Goal: Check status: Check status

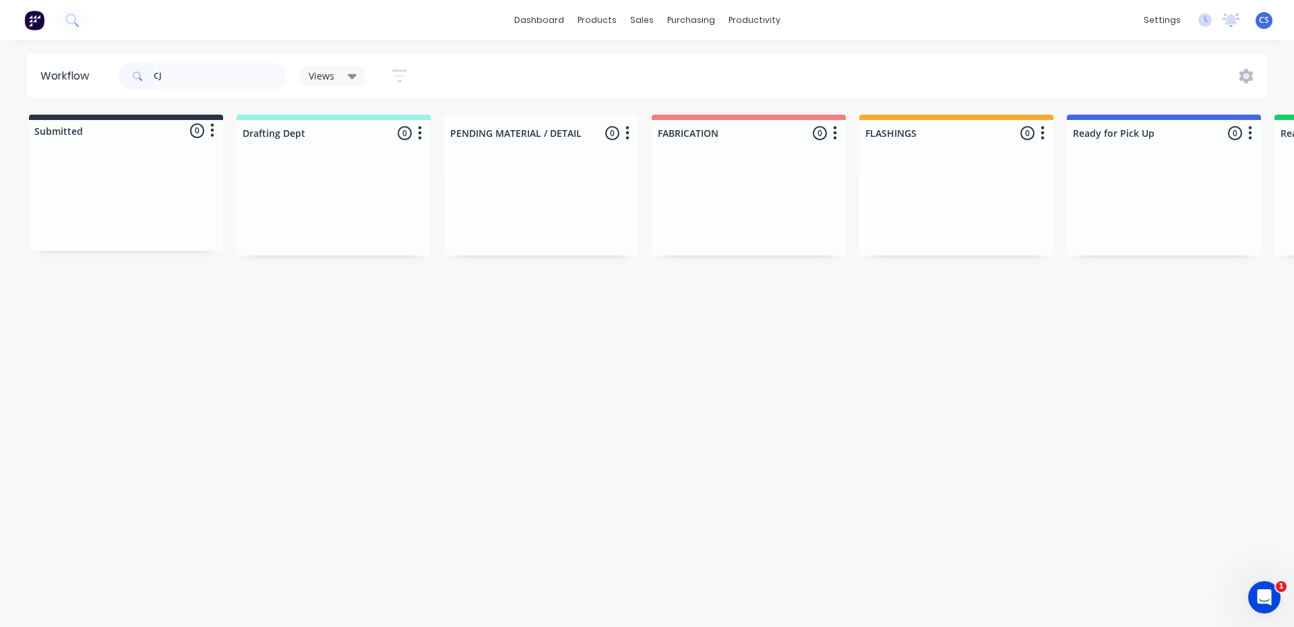
type input "C"
type input "JC S"
click at [1120, 245] on div "PO #1686 S" at bounding box center [1164, 237] width 170 height 26
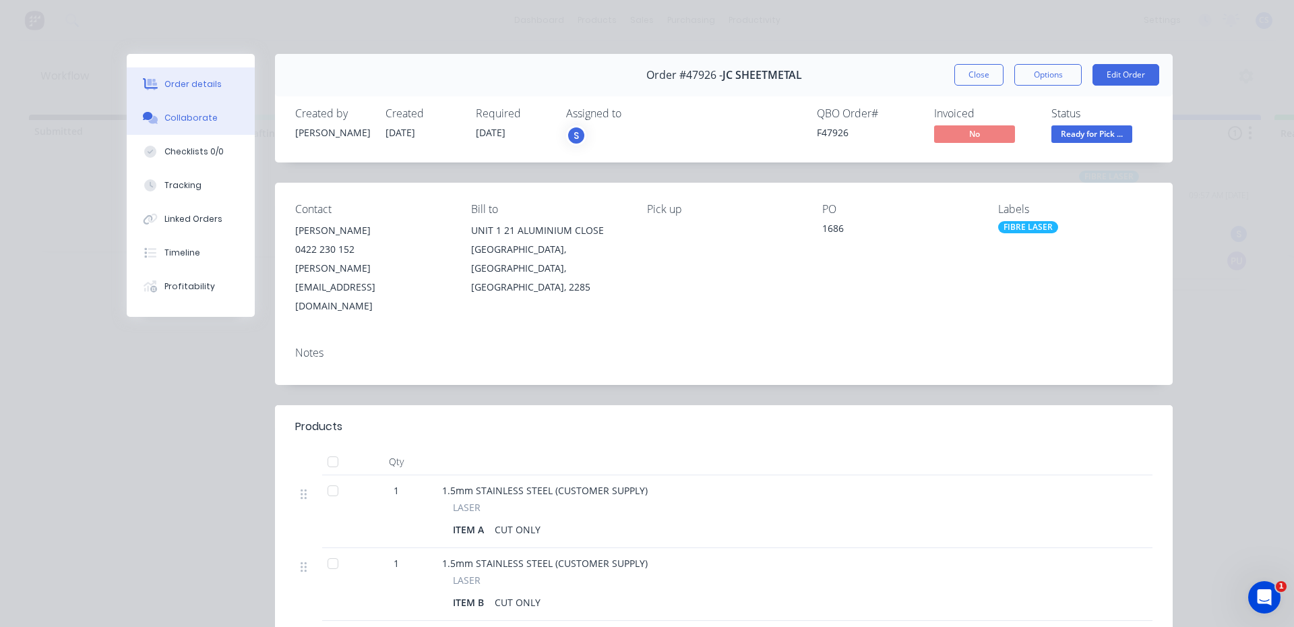
click at [186, 118] on div "Collaborate" at bounding box center [190, 118] width 53 height 12
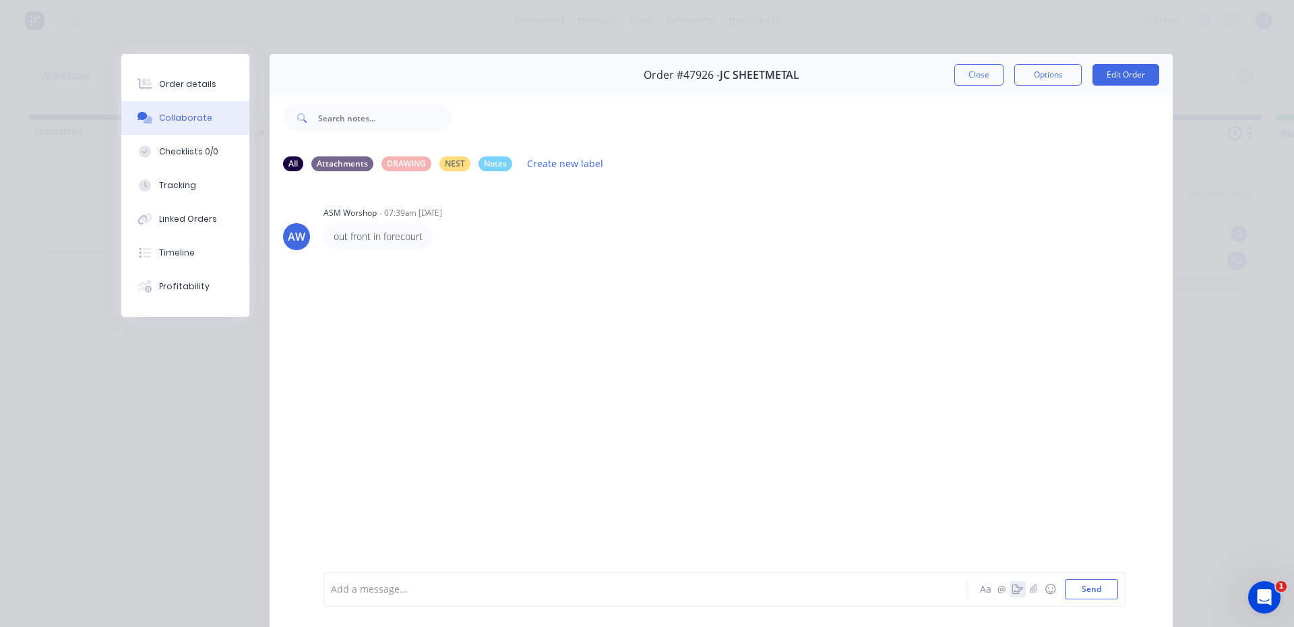
click at [1012, 586] on icon "button" at bounding box center [1017, 588] width 11 height 9
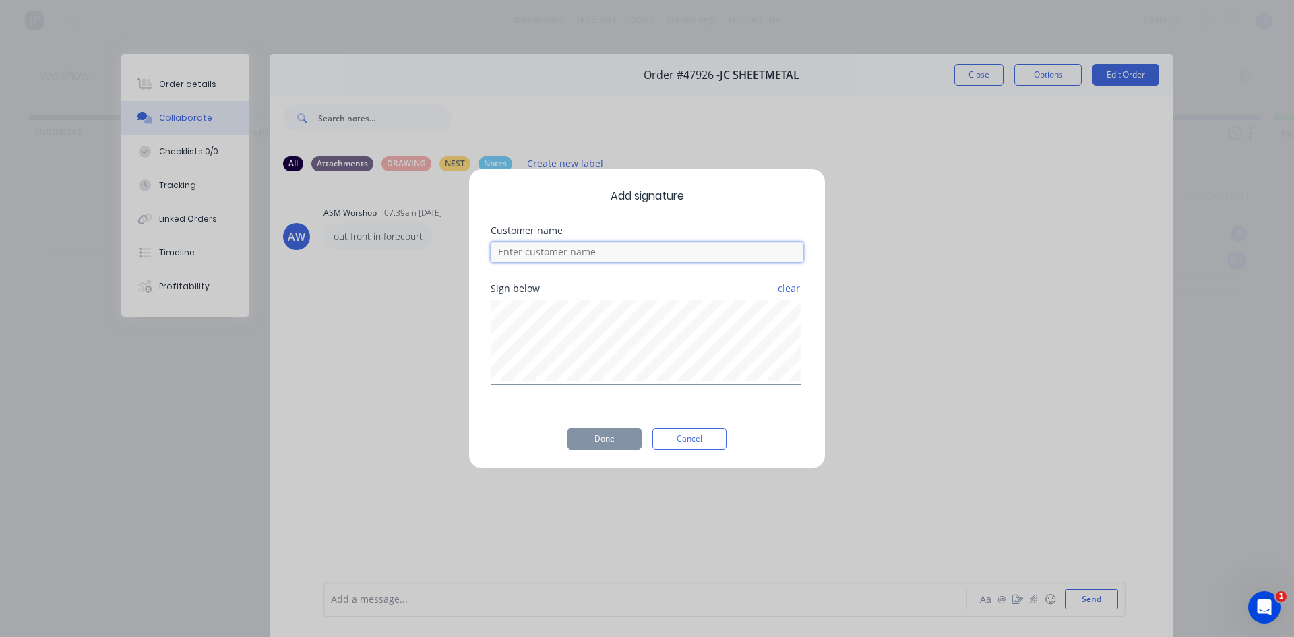
click at [578, 260] on input at bounding box center [647, 252] width 313 height 20
type input "[PERSON_NAME]"
click at [607, 440] on button "Done" at bounding box center [605, 439] width 74 height 22
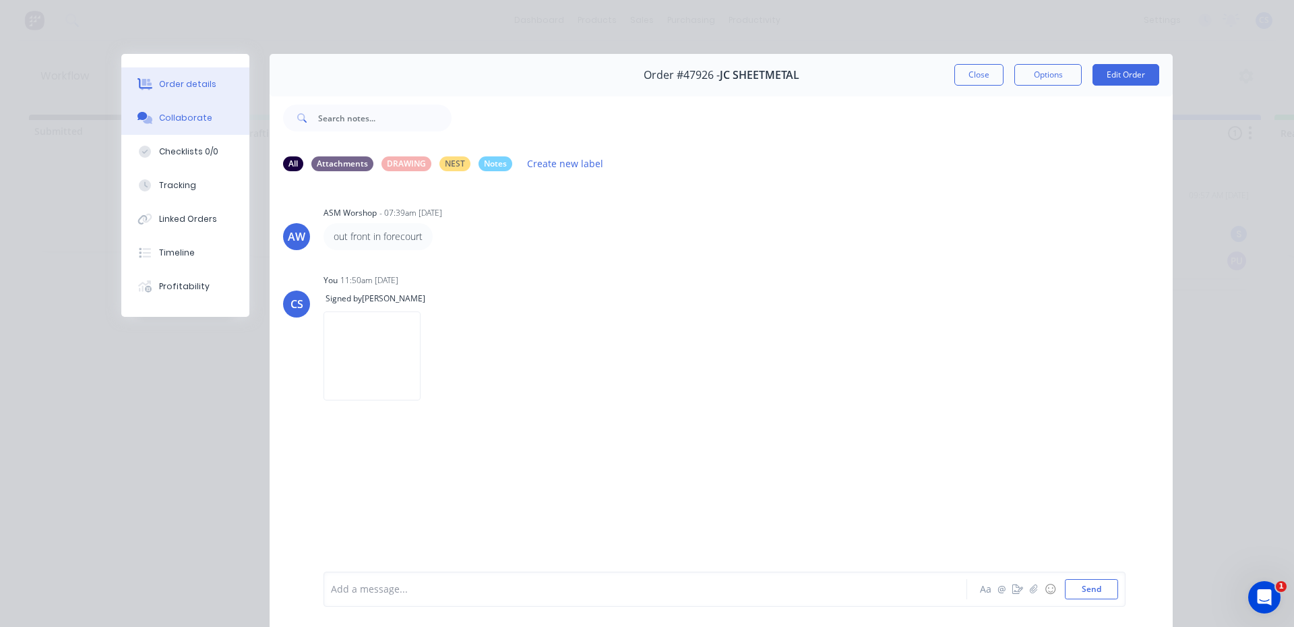
click at [201, 88] on div "Order details" at bounding box center [187, 84] width 57 height 12
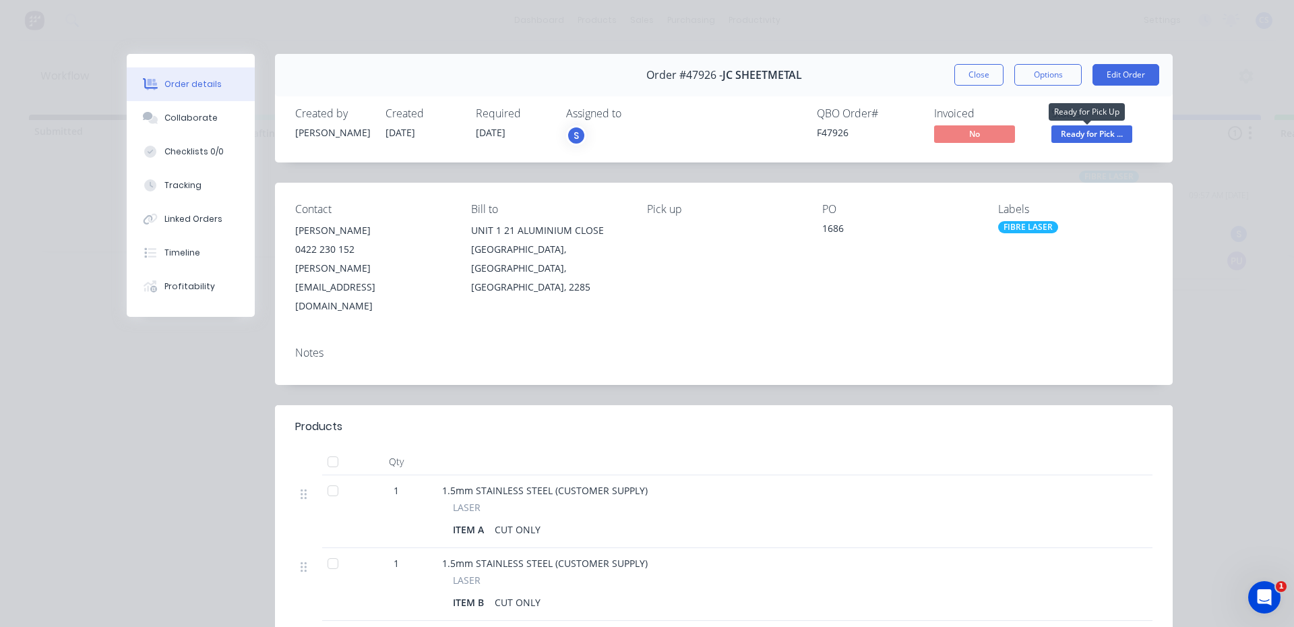
click at [1082, 131] on span "Ready for Pick ..." at bounding box center [1092, 133] width 81 height 17
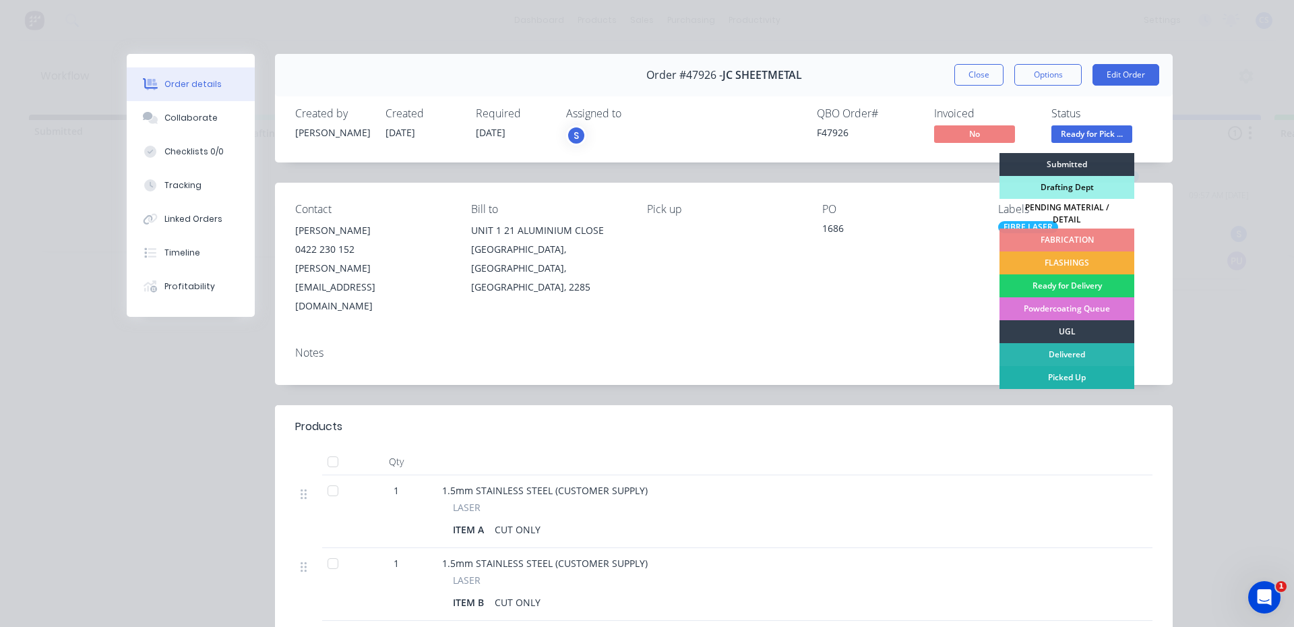
click at [1079, 375] on div "Picked Up" at bounding box center [1067, 377] width 135 height 23
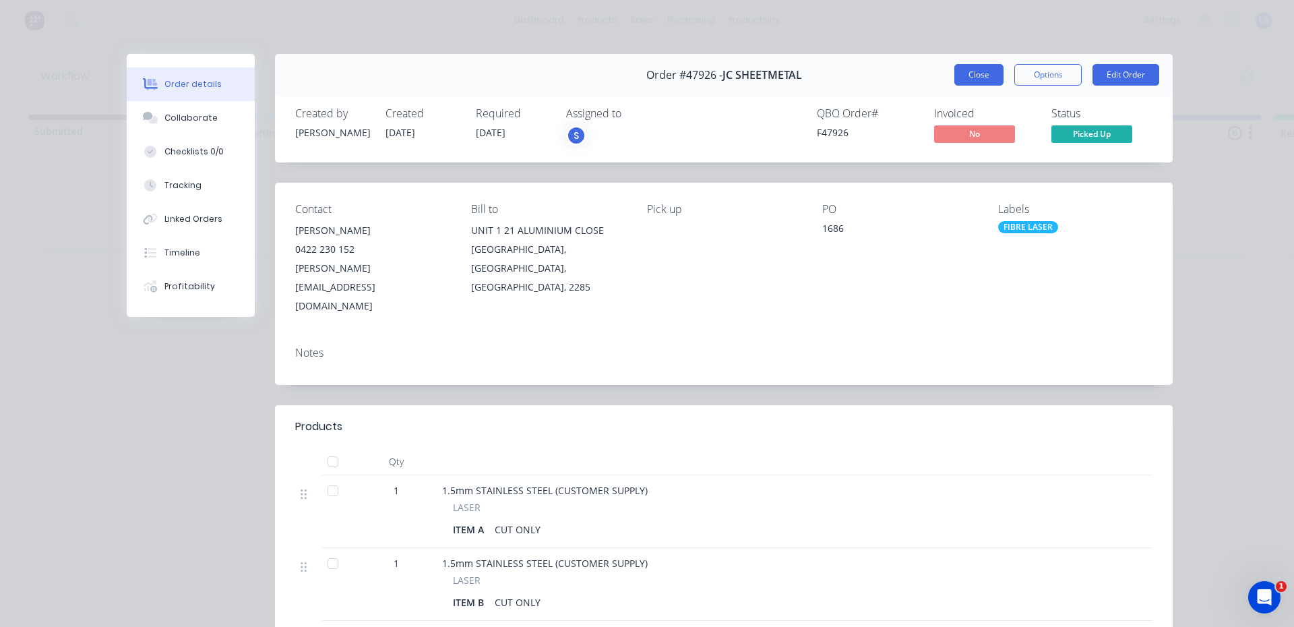
click at [968, 69] on button "Close" at bounding box center [979, 75] width 49 height 22
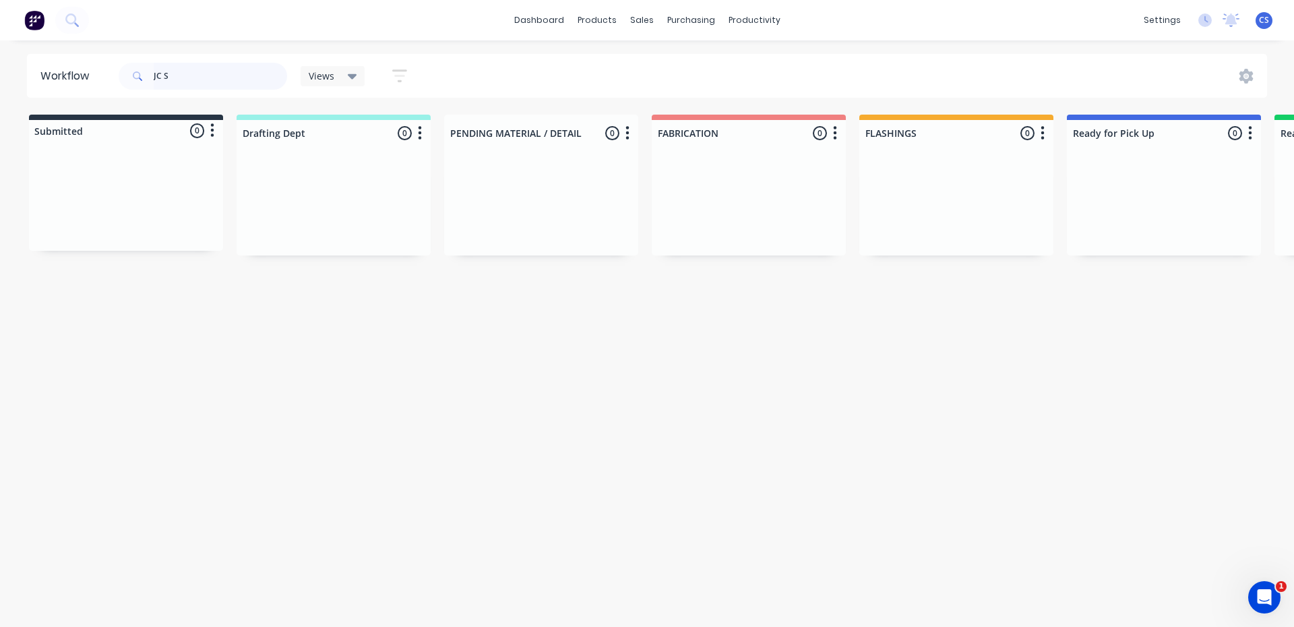
drag, startPoint x: 179, startPoint y: 73, endPoint x: 39, endPoint y: 51, distance: 141.2
click at [39, 51] on div "dashboard products sales purchasing productivity dashboard products Product Cat…" at bounding box center [647, 273] width 1294 height 546
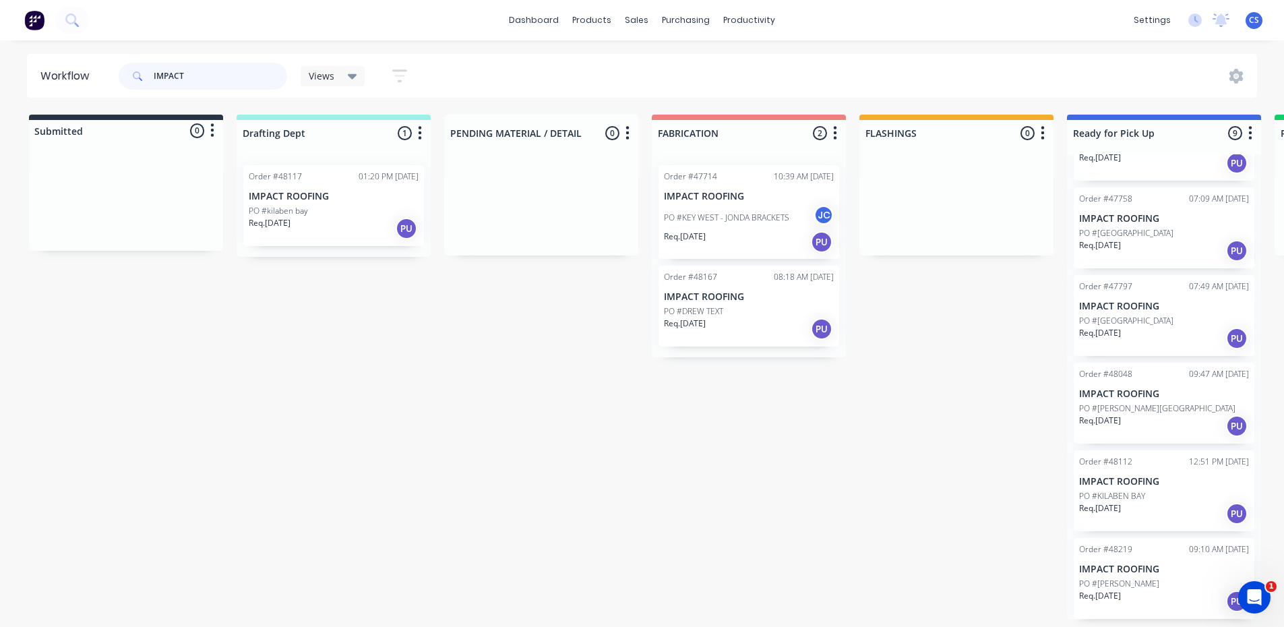
scroll to position [3, 0]
type input "IMPACT"
click at [1129, 582] on p "PO #[PERSON_NAME]" at bounding box center [1119, 584] width 80 height 12
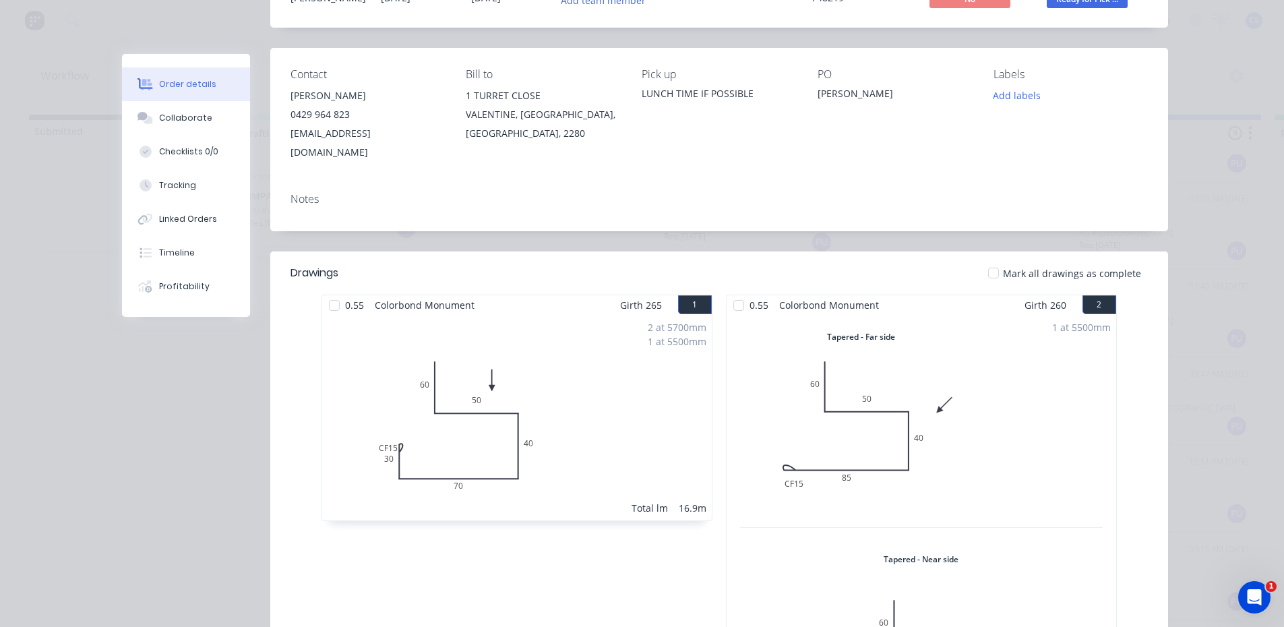
scroll to position [0, 0]
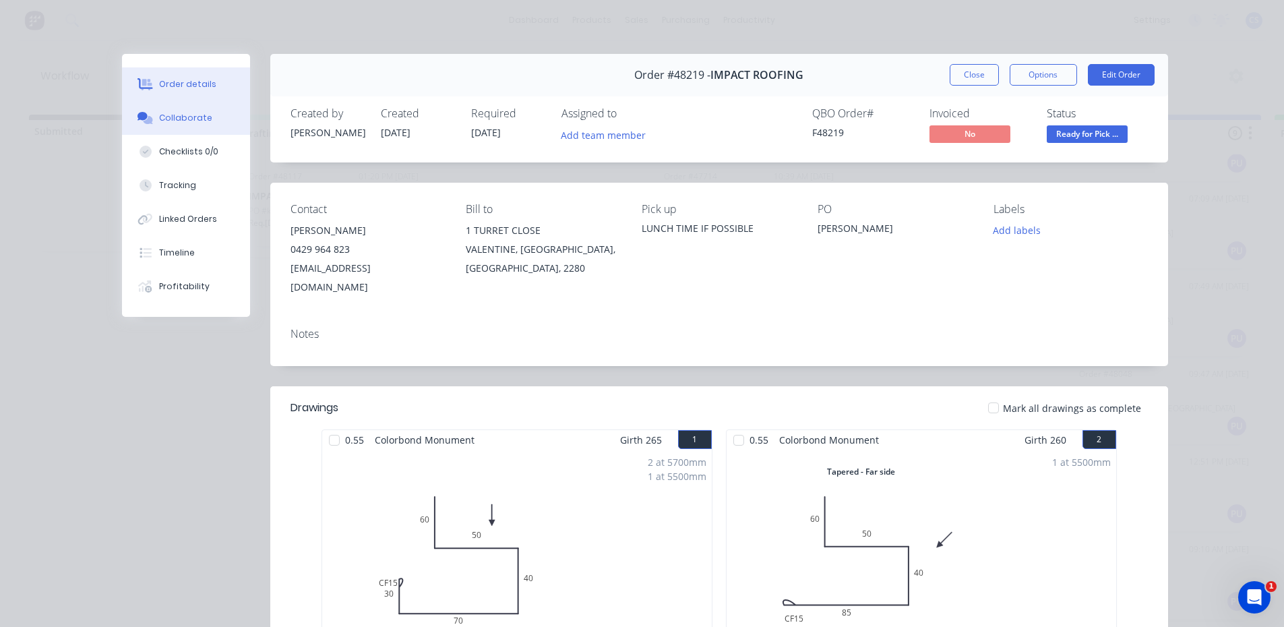
click at [195, 131] on button "Collaborate" at bounding box center [186, 118] width 128 height 34
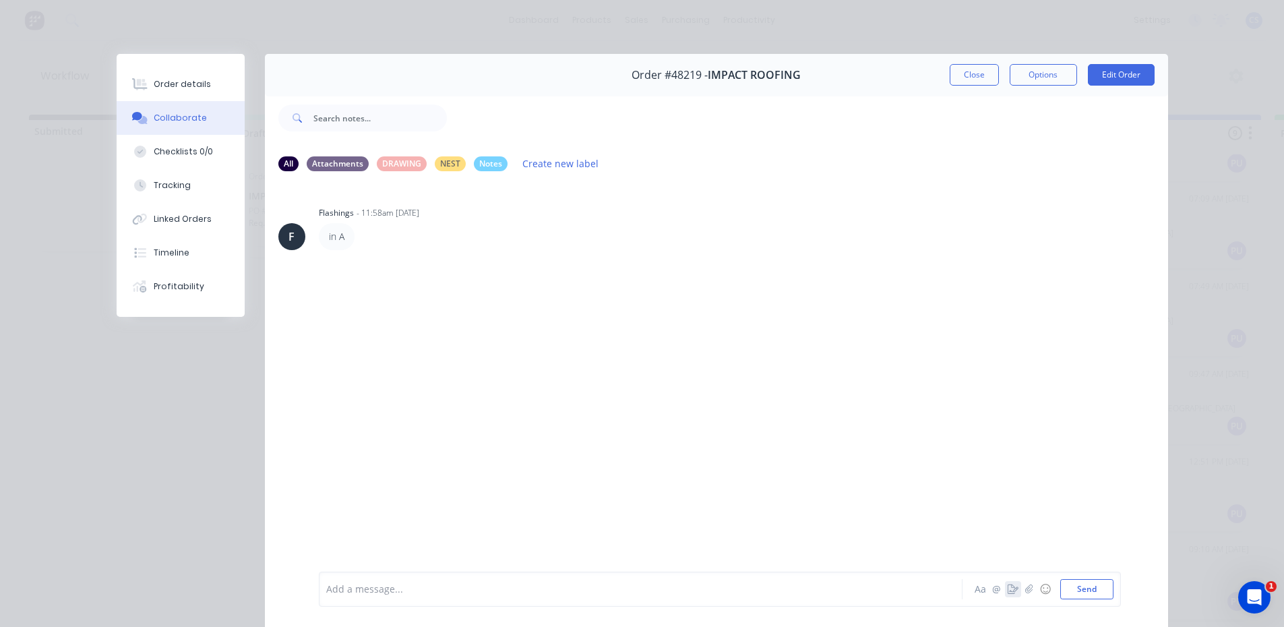
click at [1008, 584] on icon "button" at bounding box center [1013, 588] width 11 height 9
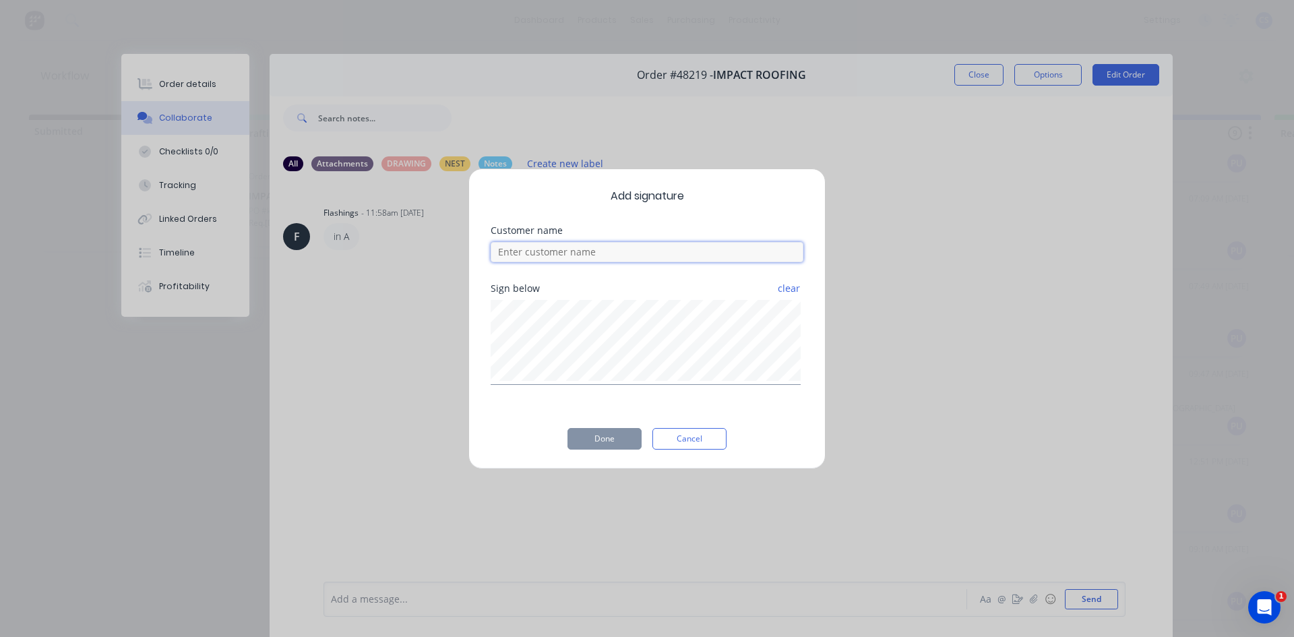
click at [510, 245] on input at bounding box center [647, 252] width 313 height 20
type input "[PERSON_NAME]"
click at [609, 437] on button "Done" at bounding box center [605, 439] width 74 height 22
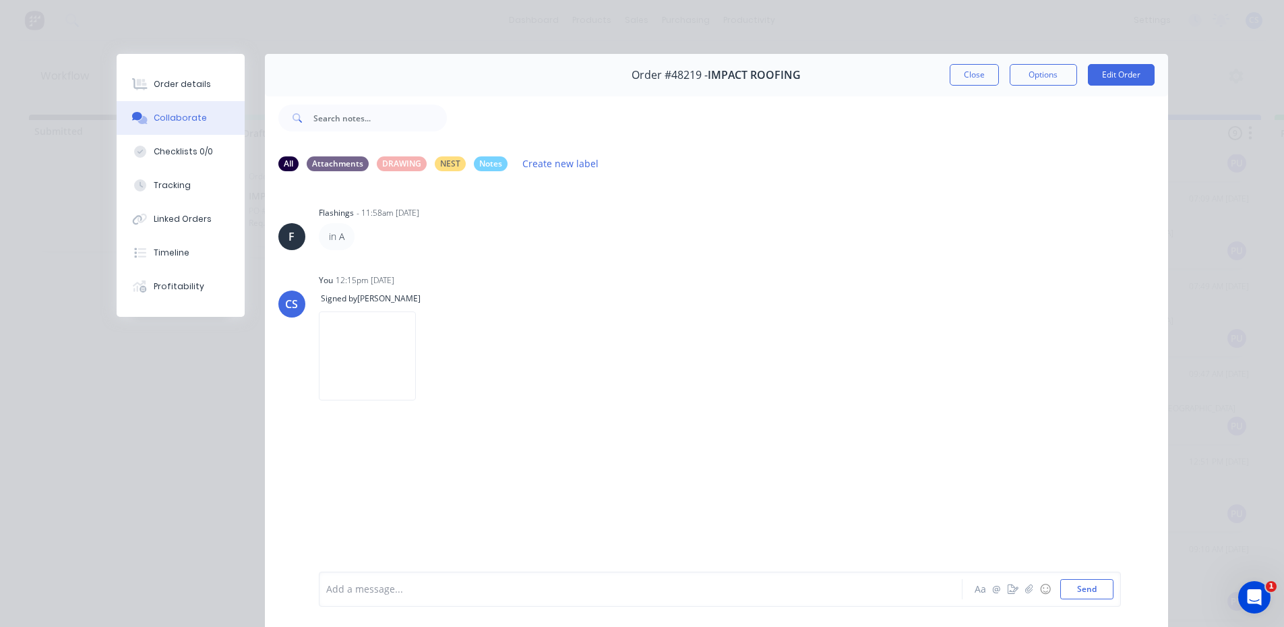
click at [218, 63] on div "Order details Collaborate Checklists 0/0 Tracking Linked Orders Timeline Profit…" at bounding box center [181, 185] width 128 height 263
click at [202, 80] on button "Order details" at bounding box center [181, 84] width 128 height 34
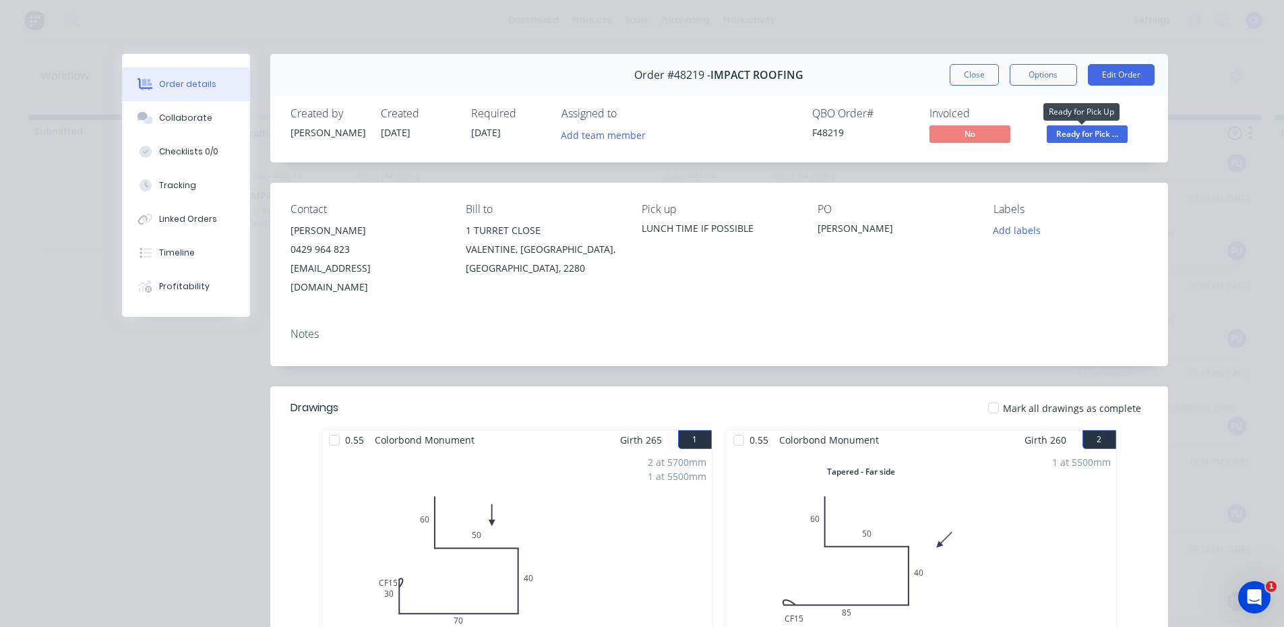
click at [1070, 135] on span "Ready for Pick ..." at bounding box center [1087, 133] width 81 height 17
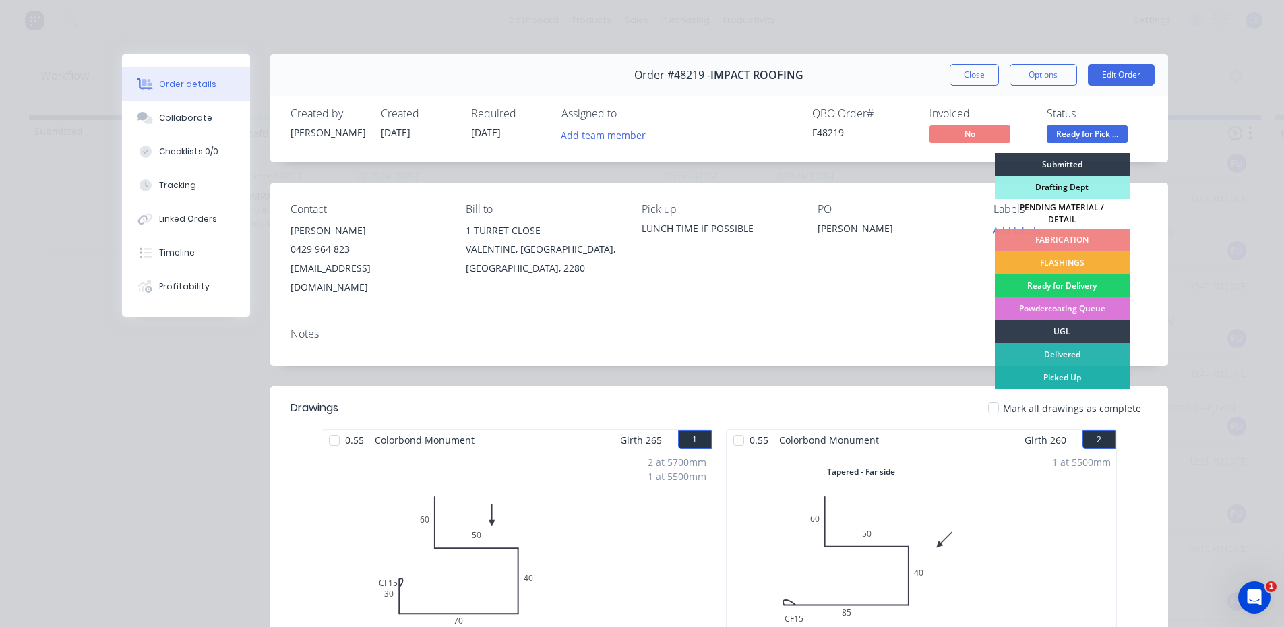
click at [1058, 367] on div "Picked Up" at bounding box center [1062, 377] width 135 height 23
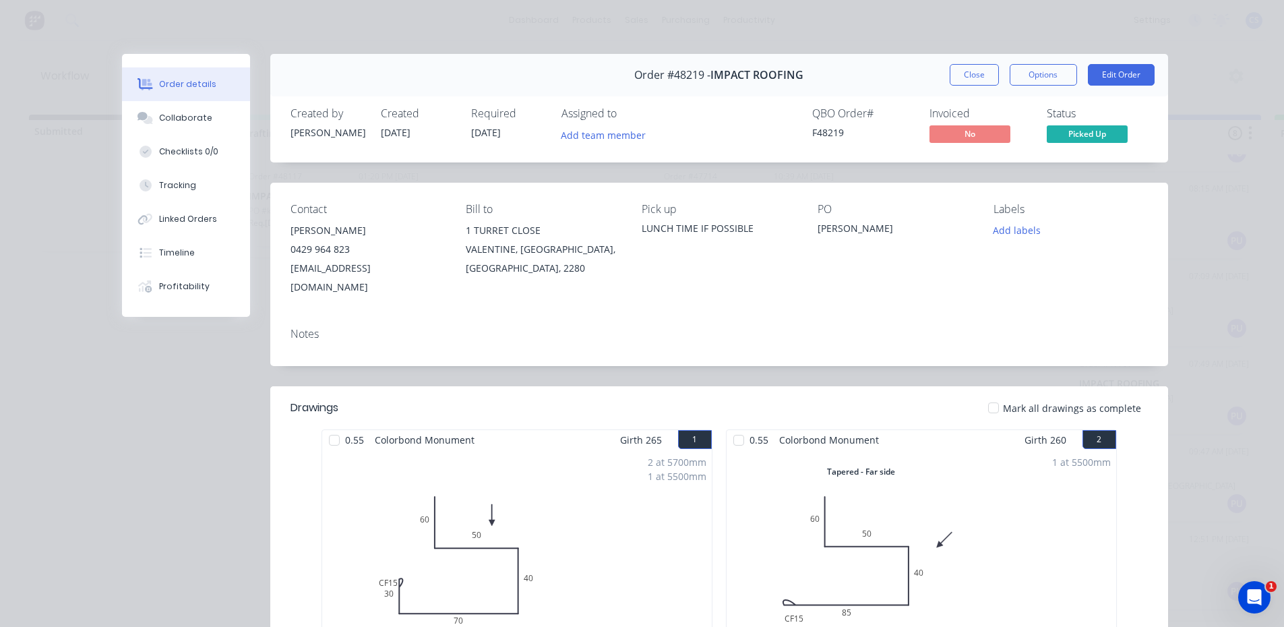
scroll to position [241, 0]
click at [953, 74] on button "Close" at bounding box center [974, 75] width 49 height 22
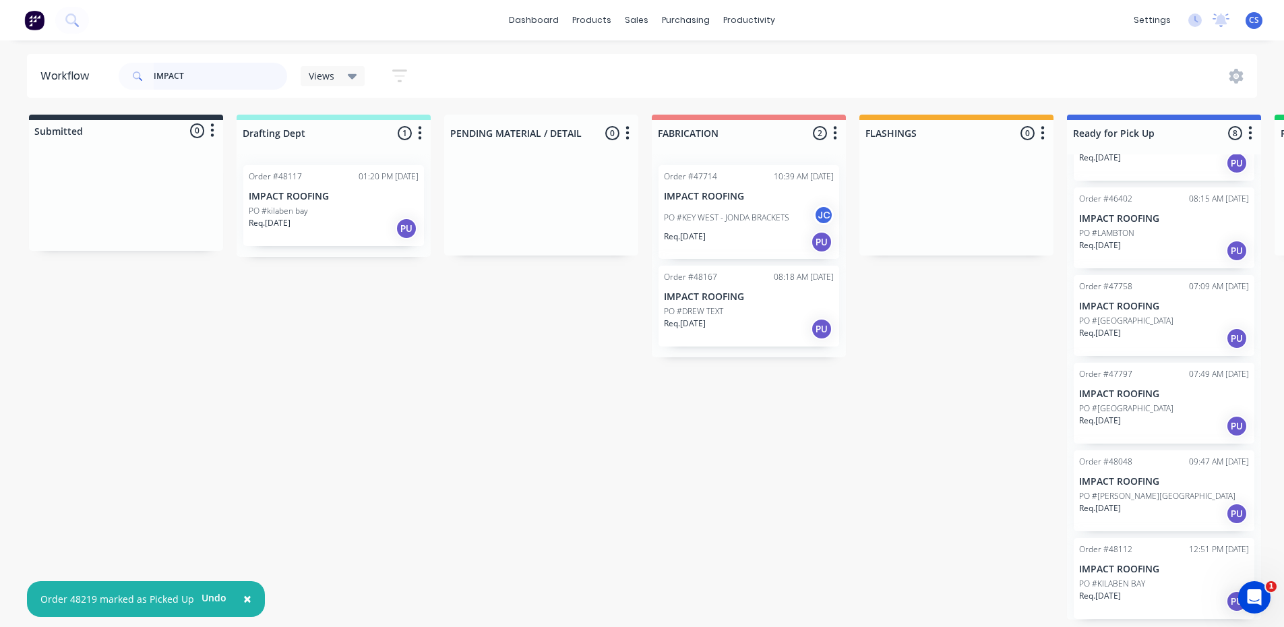
drag, startPoint x: 191, startPoint y: 80, endPoint x: 0, endPoint y: 82, distance: 191.5
click at [0, 82] on div "Workflow IMPACT Views Save new view None (Default) edit [PERSON_NAME] edit [PER…" at bounding box center [642, 76] width 1284 height 44
